Goal: Task Accomplishment & Management: Manage account settings

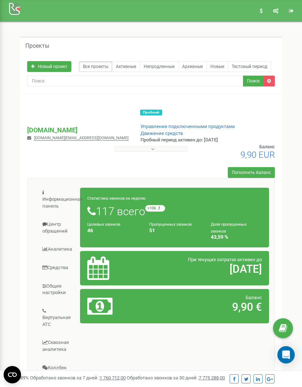
click at [63, 259] on link "Средства" at bounding box center [56, 268] width 47 height 18
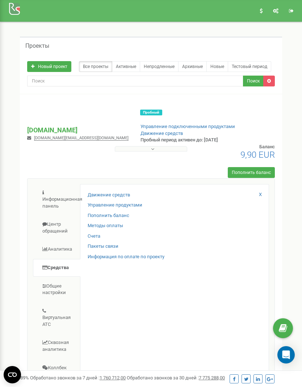
click at [96, 233] on link "Счета" at bounding box center [94, 236] width 13 height 7
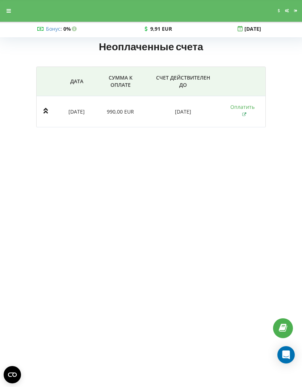
click at [8, 8] on icon at bounding box center [9, 10] width 4 height 5
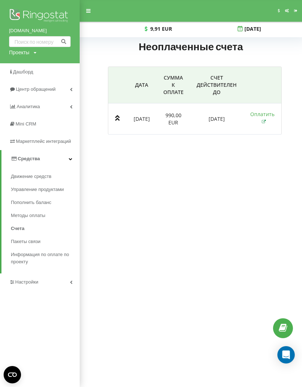
click at [24, 251] on span "Информация по оплате по проекту" at bounding box center [43, 258] width 65 height 14
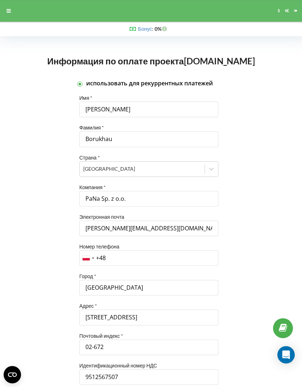
click at [9, 8] on div at bounding box center [8, 11] width 13 height 10
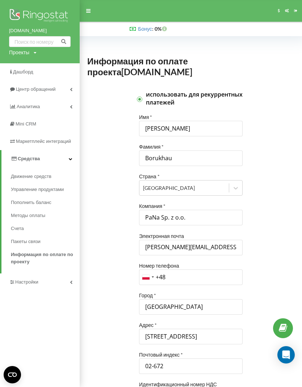
click at [37, 279] on span "Настройки" at bounding box center [26, 281] width 23 height 5
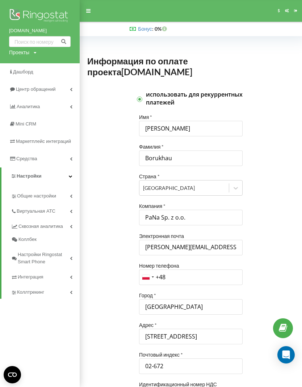
click at [25, 90] on span "Центр обращений" at bounding box center [35, 88] width 39 height 5
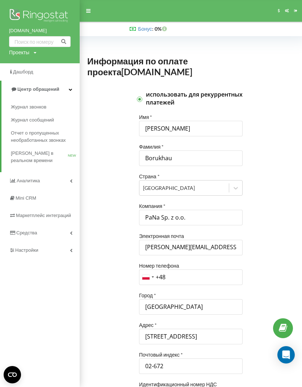
click at [79, 380] on div "[DOMAIN_NAME] Проекты [DOMAIN_NAME] Дашборд Центр обращений Журнал звонков Журн…" at bounding box center [40, 193] width 80 height 387
